Goal: Task Accomplishment & Management: Manage account settings

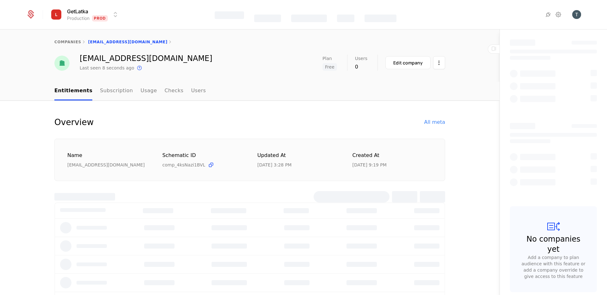
select select "**"
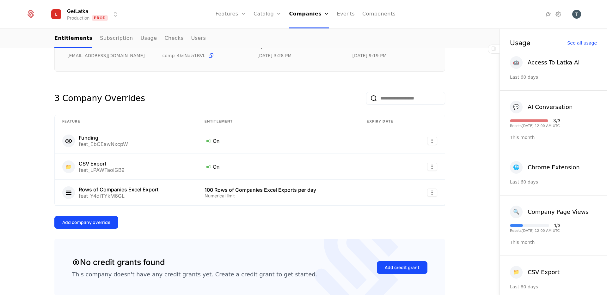
scroll to position [108, 0]
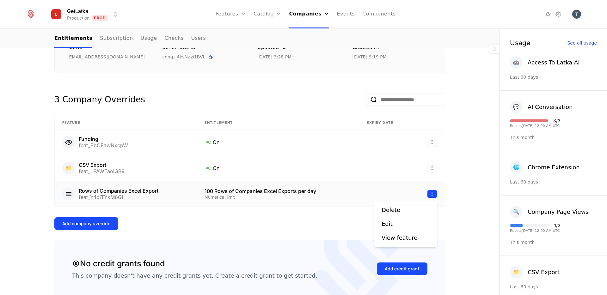
click at [434, 195] on html "GetLatka Production Prod Features Features Flags Catalog Plans Add Ons Credits …" at bounding box center [303, 147] width 607 height 295
click at [400, 211] on div "Delete" at bounding box center [393, 210] width 24 height 9
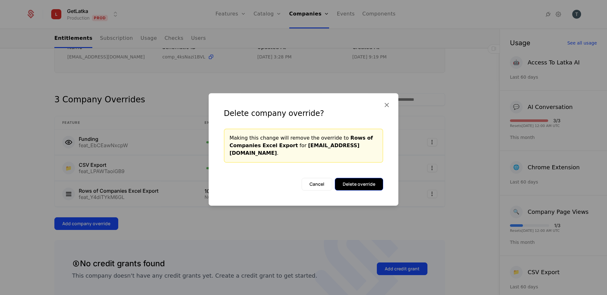
click at [340, 186] on button "Delete override" at bounding box center [359, 184] width 48 height 13
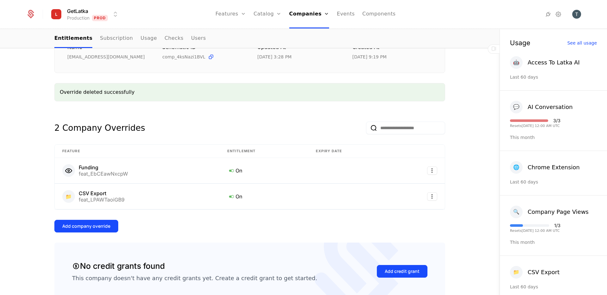
click at [71, 226] on div "Add company override" at bounding box center [86, 226] width 48 height 6
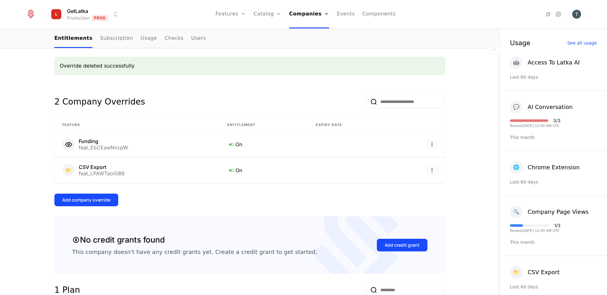
scroll to position [140, 0]
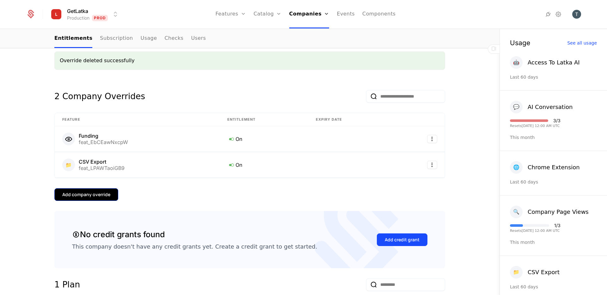
click at [102, 198] on button "Add company override" at bounding box center [86, 194] width 64 height 13
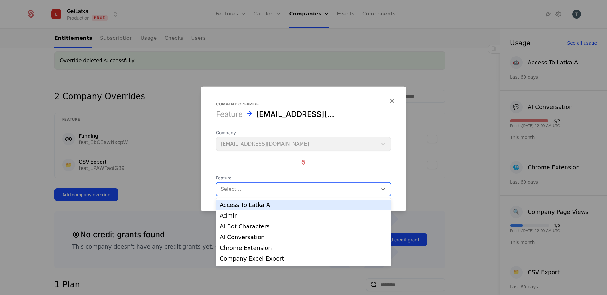
click at [269, 193] on div at bounding box center [297, 189] width 152 height 9
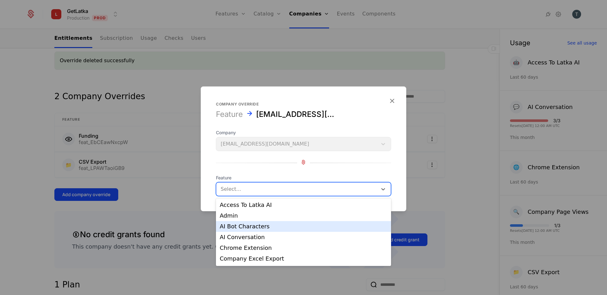
scroll to position [85, 0]
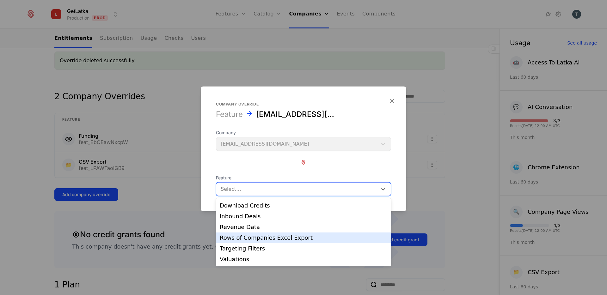
click at [263, 237] on div "Rows of Companies Excel Export" at bounding box center [303, 238] width 167 height 6
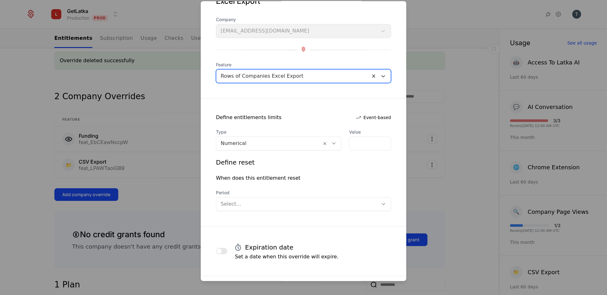
scroll to position [49, 0]
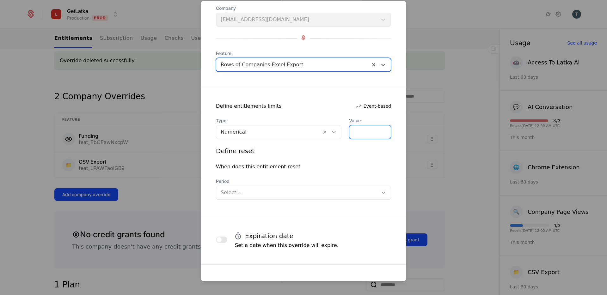
click at [361, 129] on input "*" at bounding box center [369, 131] width 41 height 13
type input "***"
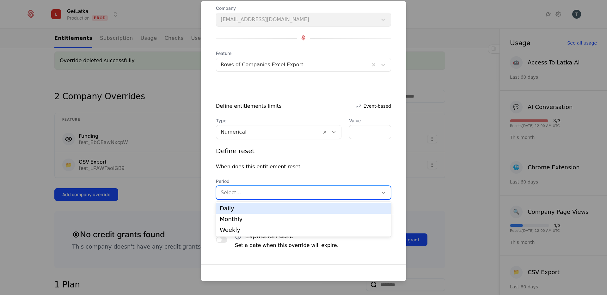
click at [301, 190] on div at bounding box center [297, 192] width 153 height 9
click at [283, 210] on div "Daily" at bounding box center [303, 209] width 167 height 6
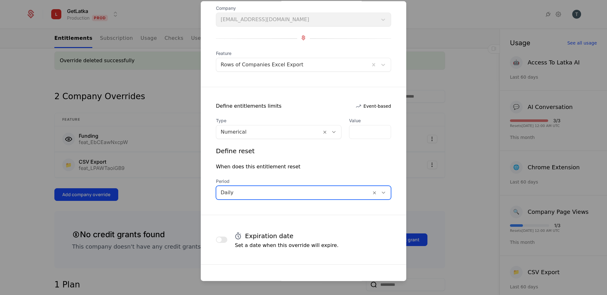
scroll to position [142, 0]
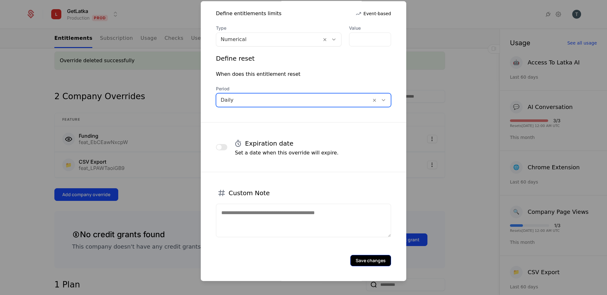
click at [370, 263] on button "Save changes" at bounding box center [370, 260] width 41 height 11
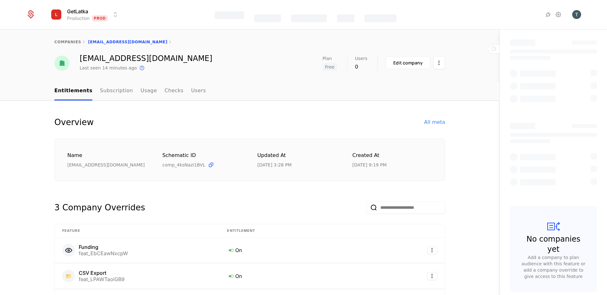
select select "**"
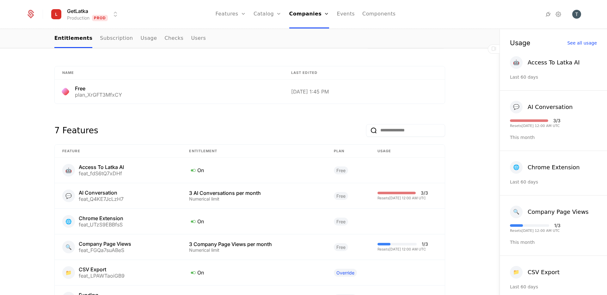
scroll to position [478, 0]
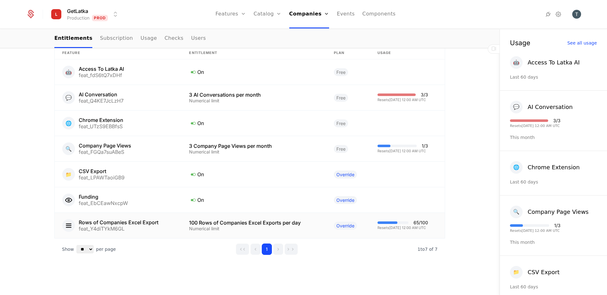
click at [379, 228] on div "Resets [DATE] 12:00 AM UTC" at bounding box center [402, 227] width 51 height 3
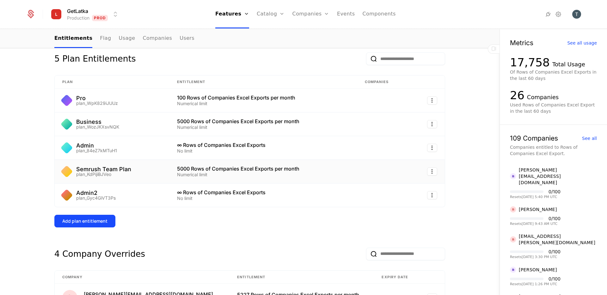
scroll to position [84, 0]
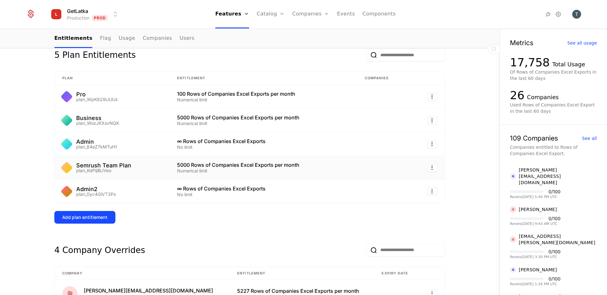
select select "**"
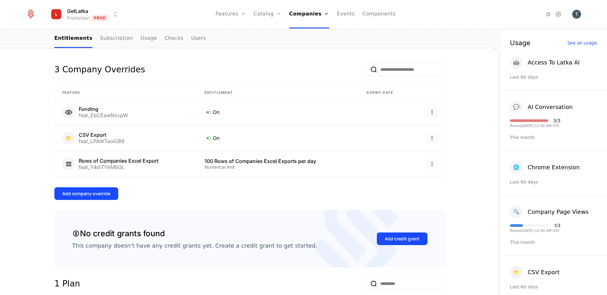
scroll to position [137, 0]
click at [431, 164] on html "GetLatka Production Prod Features Features Flags Catalog Plans Add Ons Credits …" at bounding box center [303, 147] width 607 height 295
click at [255, 166] on html "GetLatka Production Prod Features Features Flags Catalog Plans Add Ons Credits …" at bounding box center [303, 147] width 607 height 295
click at [139, 159] on div "Rows of Companies Excel Export" at bounding box center [119, 161] width 80 height 5
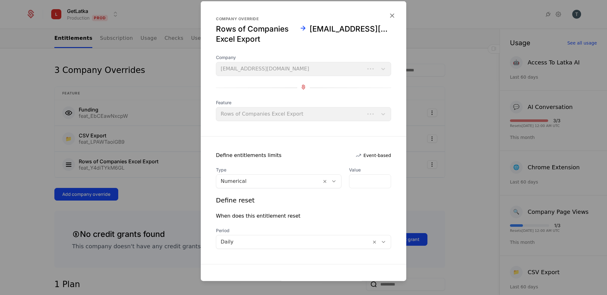
click at [95, 161] on div at bounding box center [303, 147] width 607 height 295
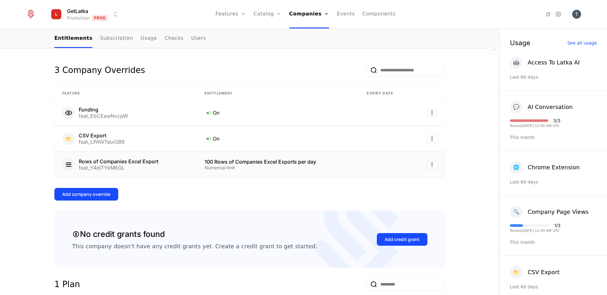
click at [176, 171] on td "Rows of Companies Excel Export feat_Y4diTYkM6GL" at bounding box center [126, 165] width 142 height 26
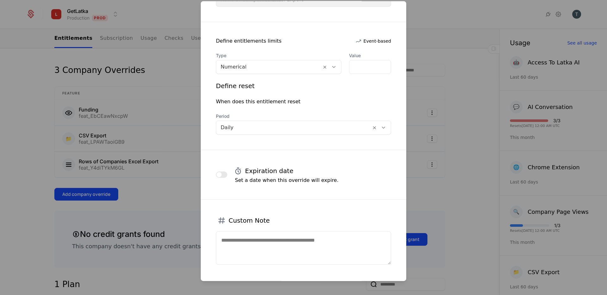
scroll to position [142, 0]
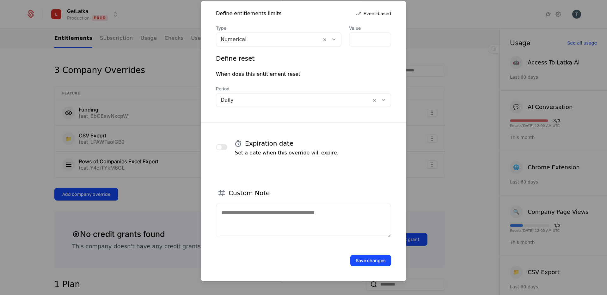
click at [274, 202] on div "Custom Note" at bounding box center [303, 212] width 175 height 50
click at [484, 14] on div at bounding box center [303, 147] width 607 height 295
